Goal: Book appointment/travel/reservation

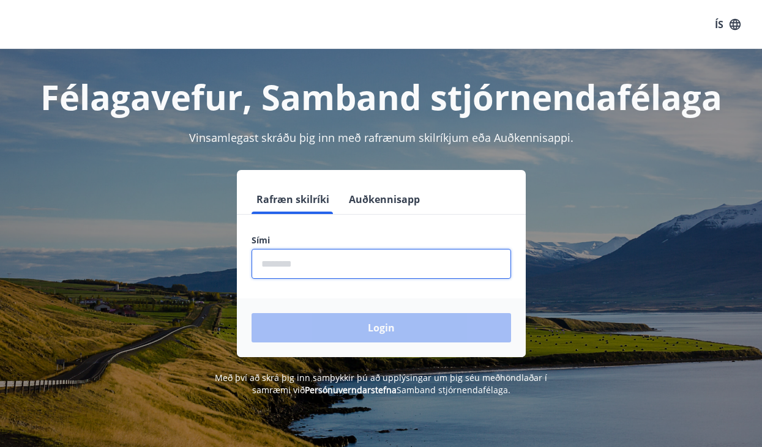
click at [299, 266] on input "phone" at bounding box center [381, 264] width 259 height 30
type input "********"
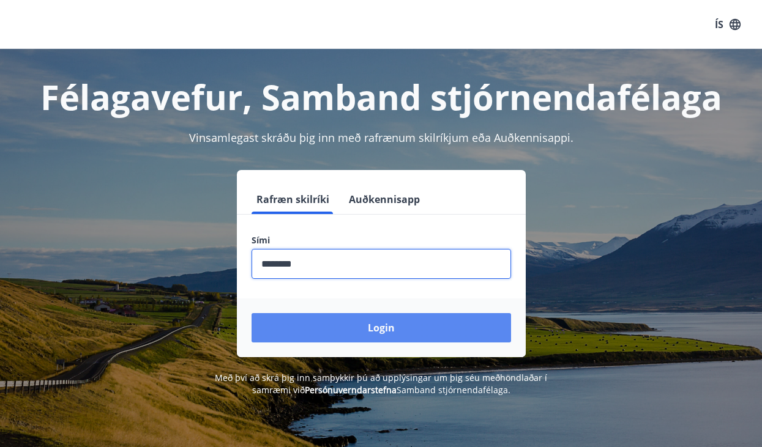
click at [383, 332] on button "Login" at bounding box center [381, 327] width 259 height 29
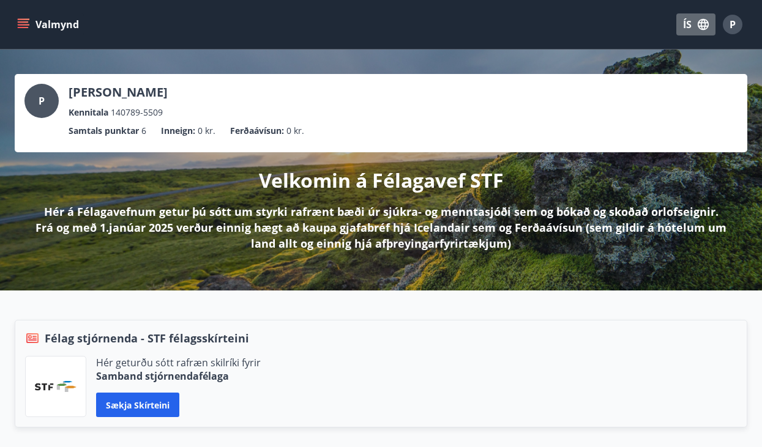
click at [687, 26] on button "ÍS" at bounding box center [695, 24] width 39 height 22
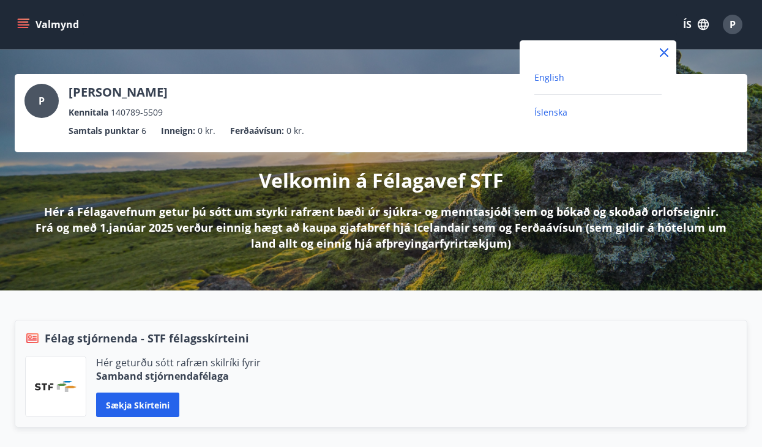
click at [556, 82] on span "English" at bounding box center [549, 78] width 30 height 12
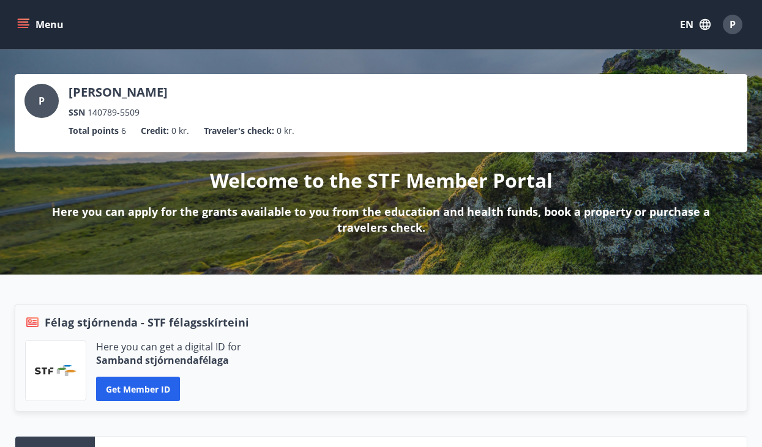
click at [25, 17] on button "Menu" at bounding box center [42, 24] width 54 height 22
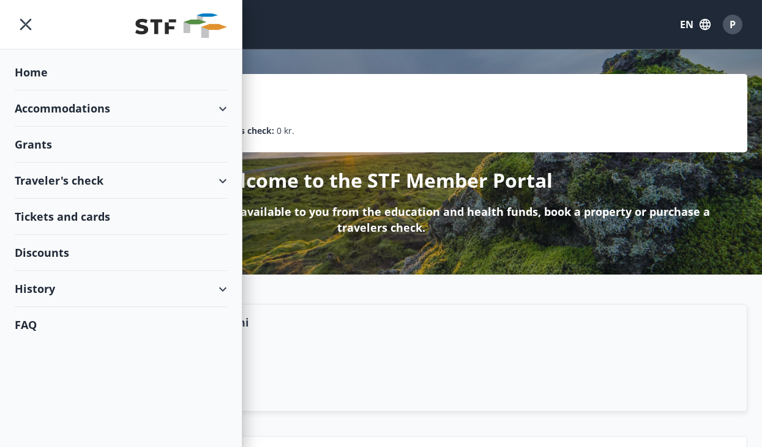
click at [43, 108] on div "Accommodations" at bounding box center [121, 109] width 212 height 36
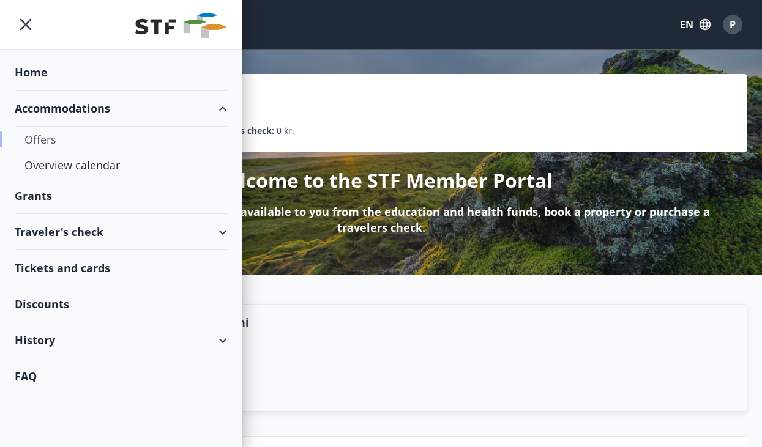
click at [56, 135] on div "Offers" at bounding box center [120, 140] width 193 height 26
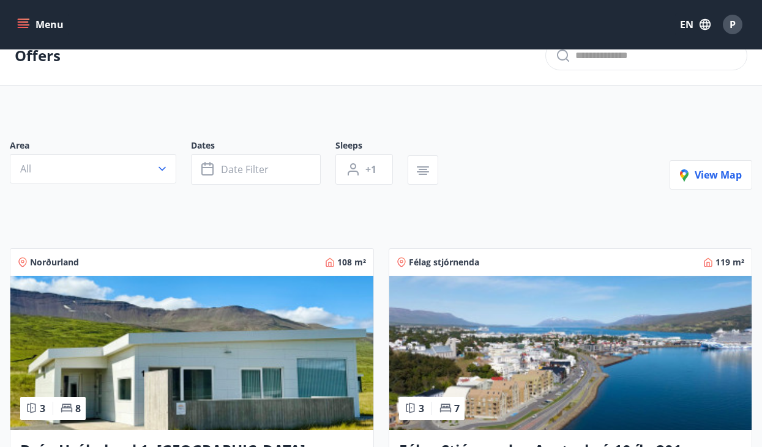
scroll to position [23, 0]
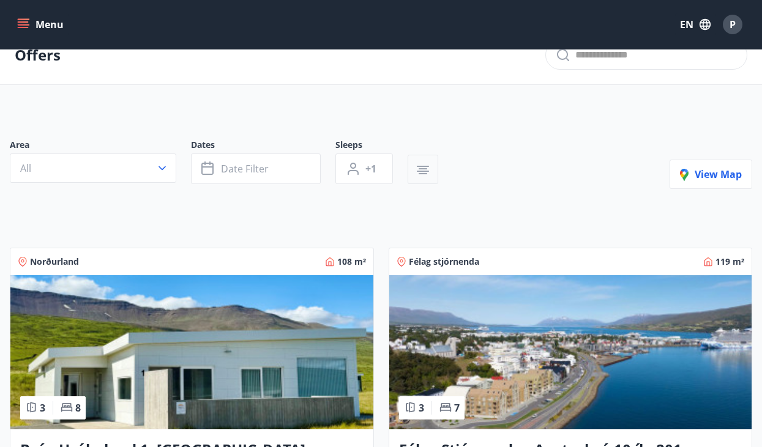
click at [420, 167] on icon "button" at bounding box center [423, 170] width 15 height 15
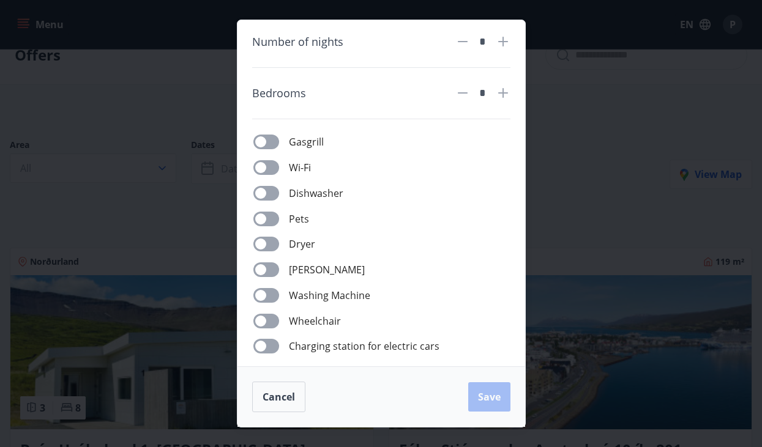
scroll to position [59, 0]
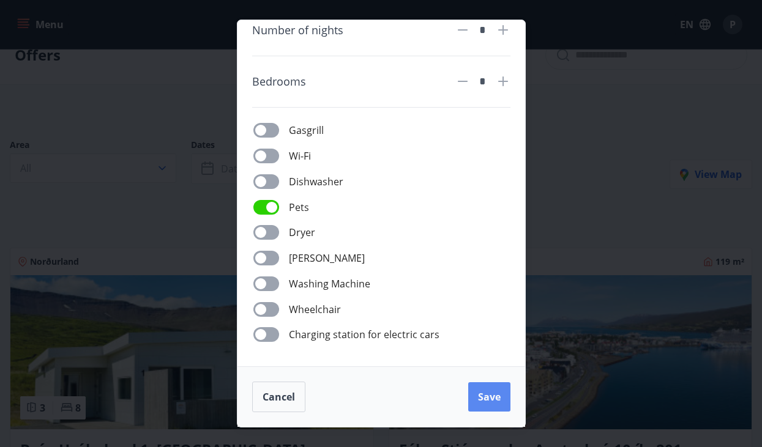
click at [494, 397] on span "Save" at bounding box center [489, 396] width 23 height 13
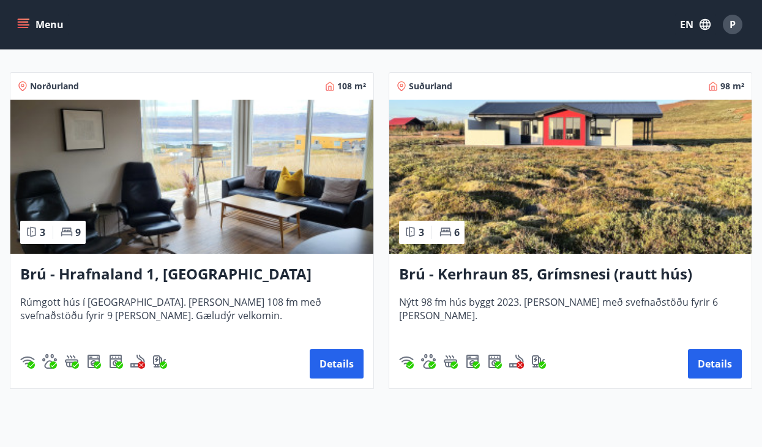
scroll to position [228, 0]
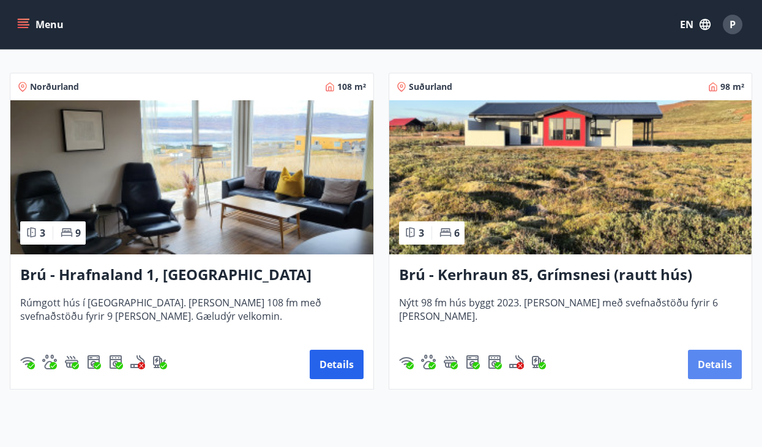
click at [714, 371] on button "Details" at bounding box center [715, 364] width 54 height 29
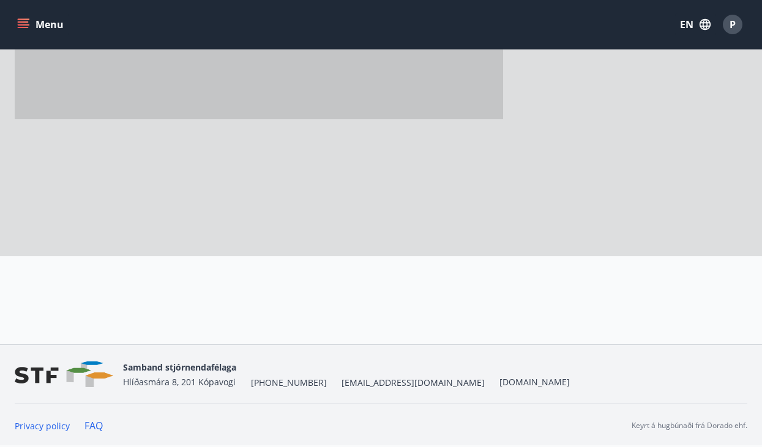
scroll to position [111, 0]
click at [714, 371] on nav "Samband stjórnendafélaga Hlíðasmára 8, 201 Kópavogi +354 553-5040 stf@stf.is ww…" at bounding box center [381, 374] width 733 height 29
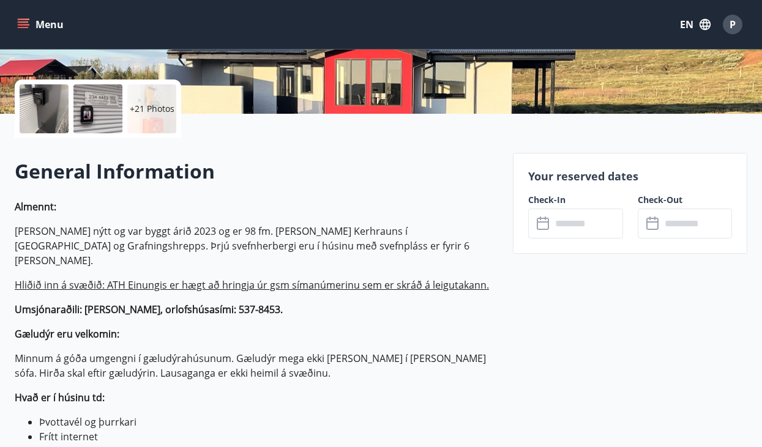
scroll to position [251, 0]
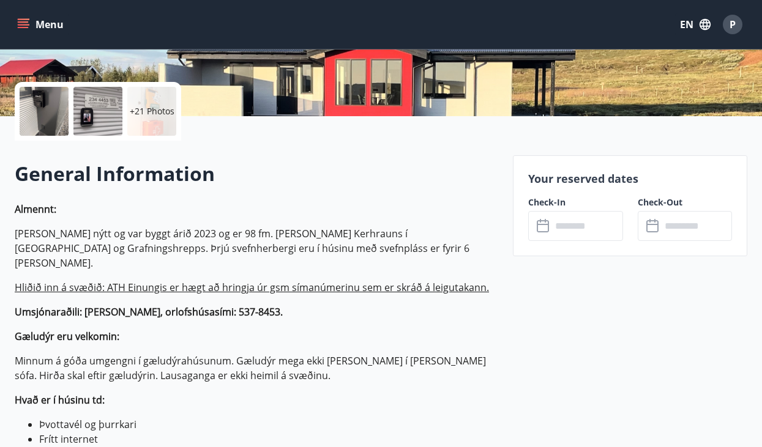
click at [561, 231] on input "text" at bounding box center [587, 226] width 72 height 30
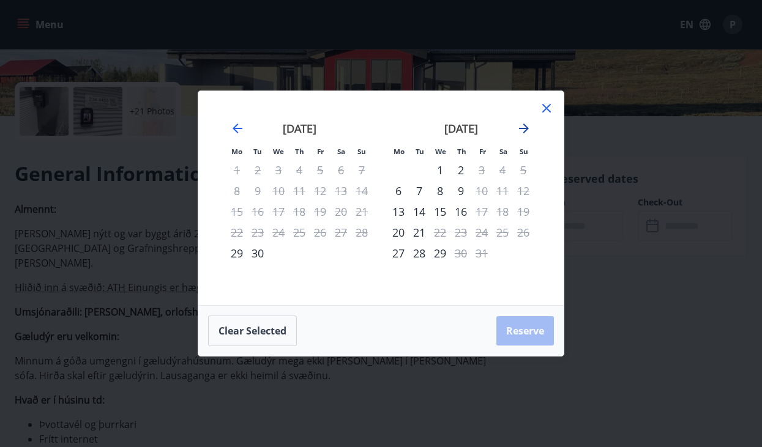
click at [523, 131] on icon "Move forward to switch to the next month." at bounding box center [524, 128] width 15 height 15
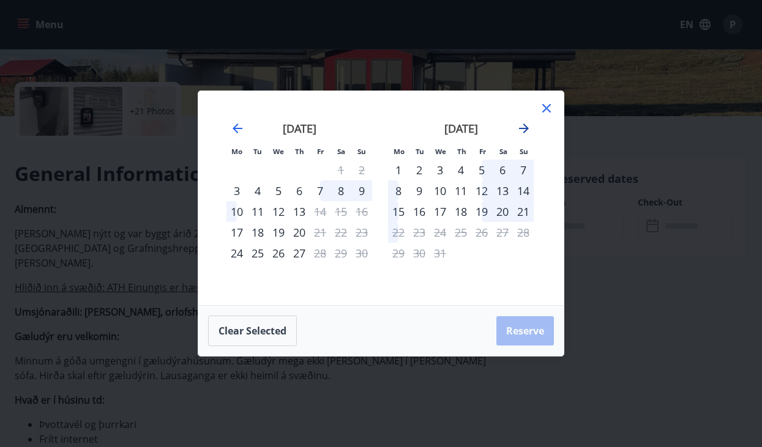
click at [523, 132] on icon "Move forward to switch to the next month." at bounding box center [524, 128] width 15 height 15
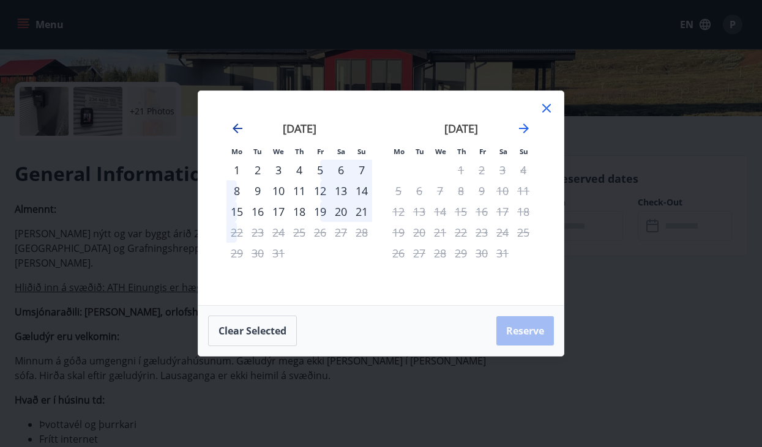
click at [230, 132] on icon "Move backward to switch to the previous month." at bounding box center [237, 128] width 15 height 15
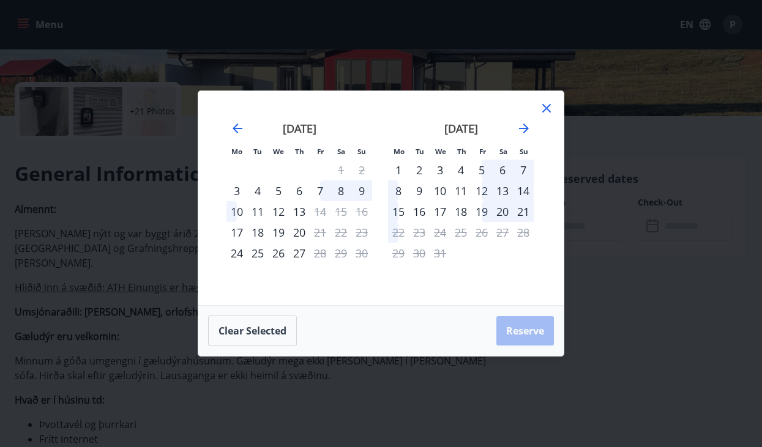
click at [548, 110] on icon at bounding box center [546, 108] width 9 height 9
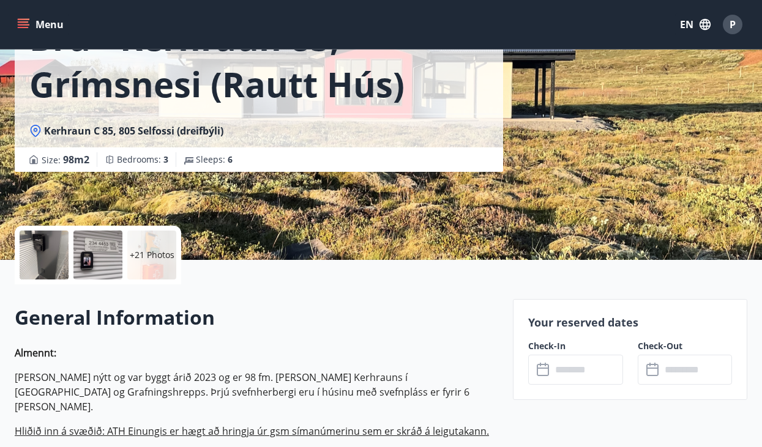
scroll to position [0, 0]
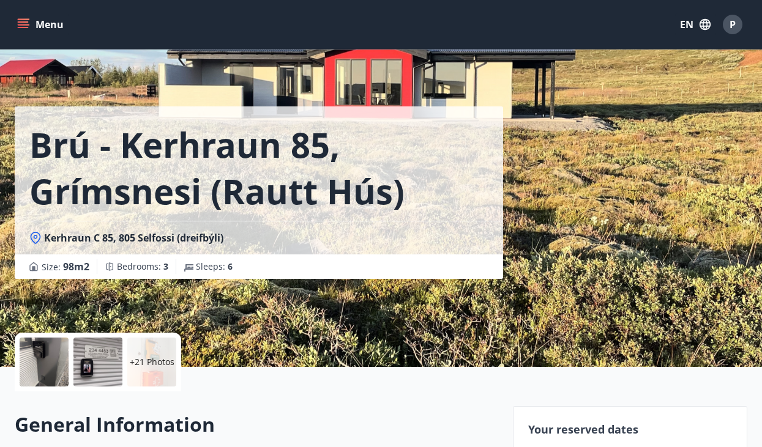
click at [152, 360] on p "+21 Photos" at bounding box center [152, 362] width 45 height 12
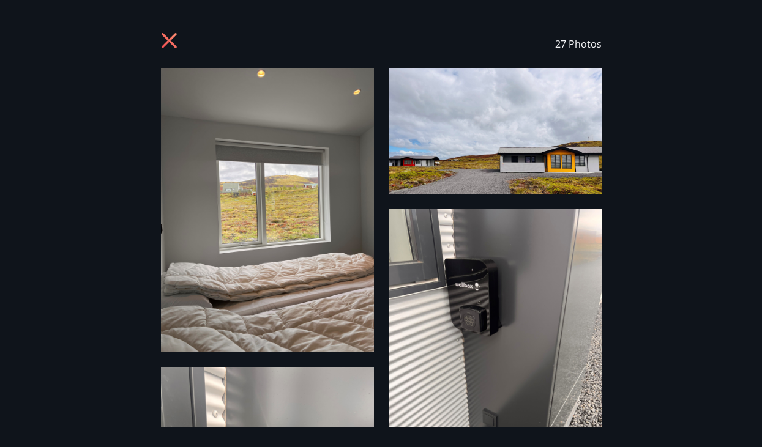
click at [173, 40] on icon at bounding box center [171, 42] width 20 height 20
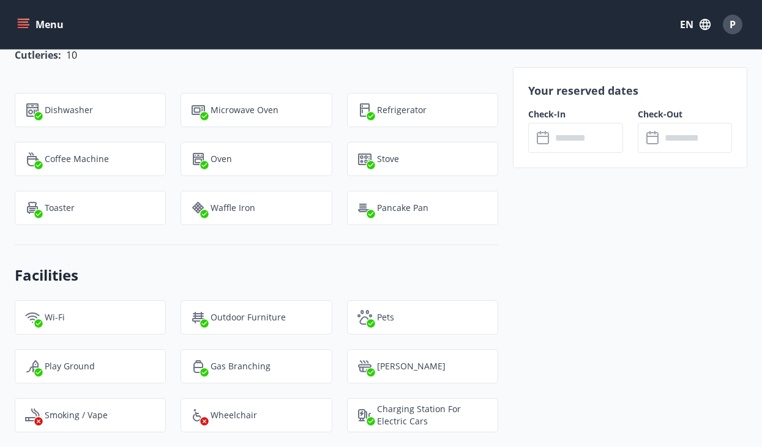
scroll to position [1579, 0]
